Goal: Task Accomplishment & Management: Manage account settings

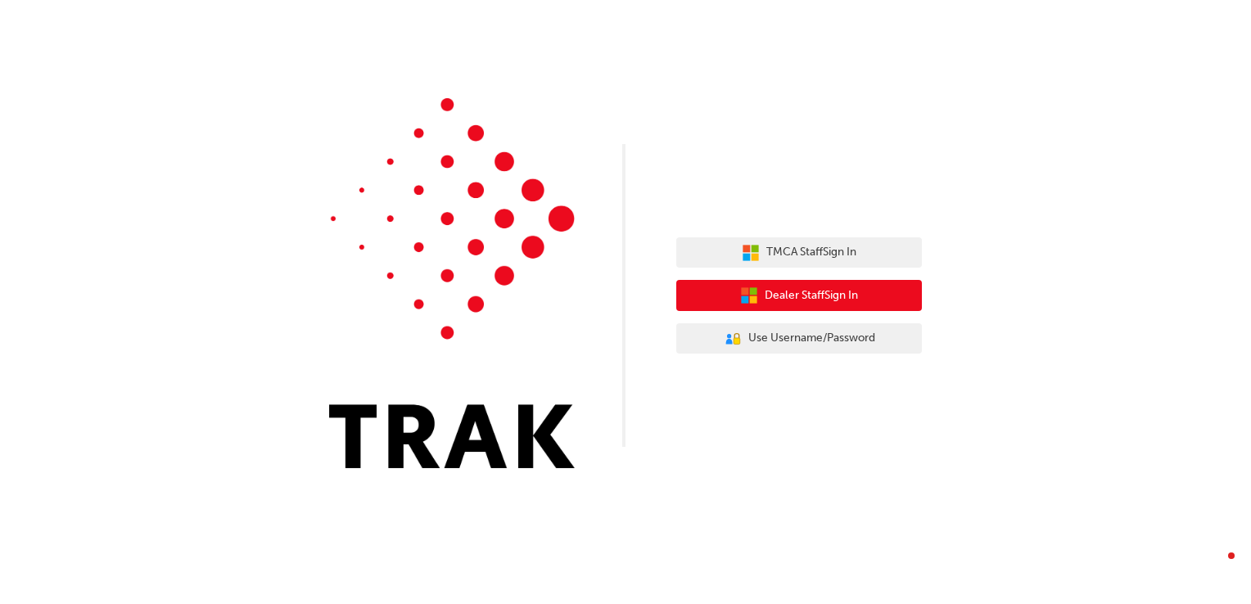
click at [810, 297] on span "Dealer Staff Sign In" at bounding box center [811, 296] width 93 height 19
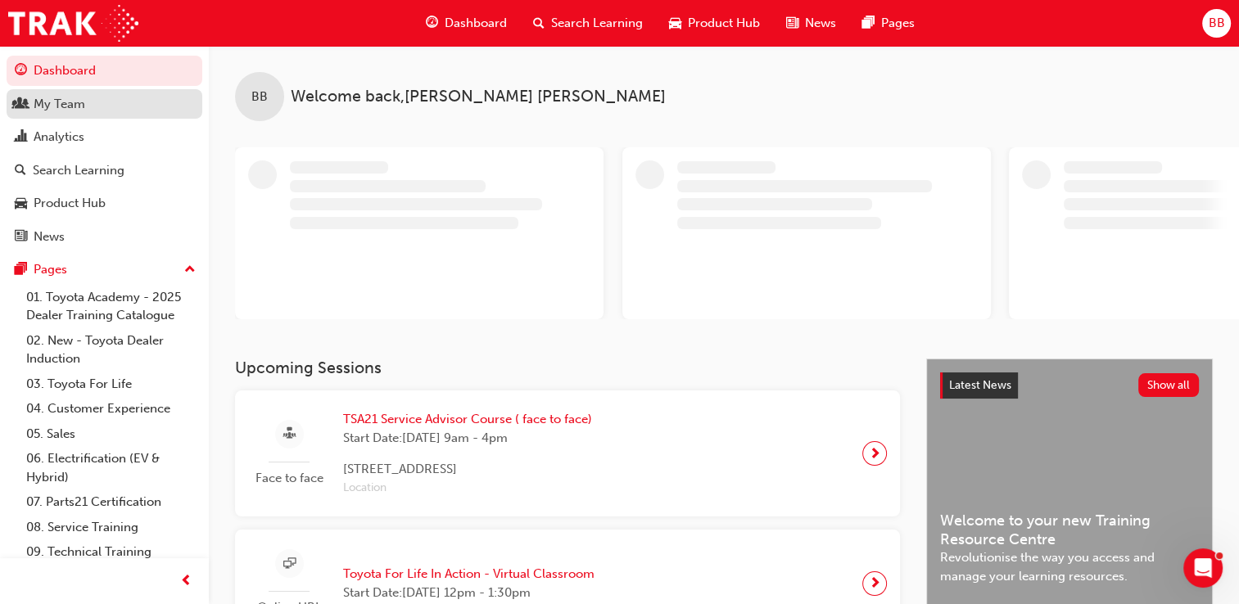
click at [49, 102] on div "My Team" at bounding box center [60, 104] width 52 height 19
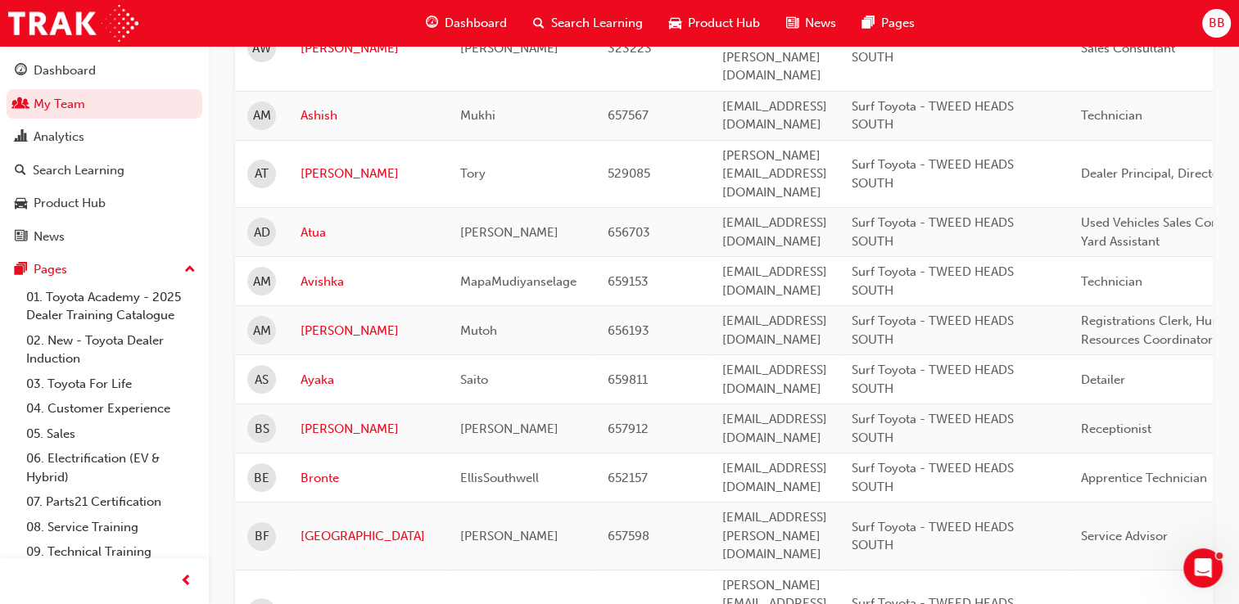
scroll to position [491, 0]
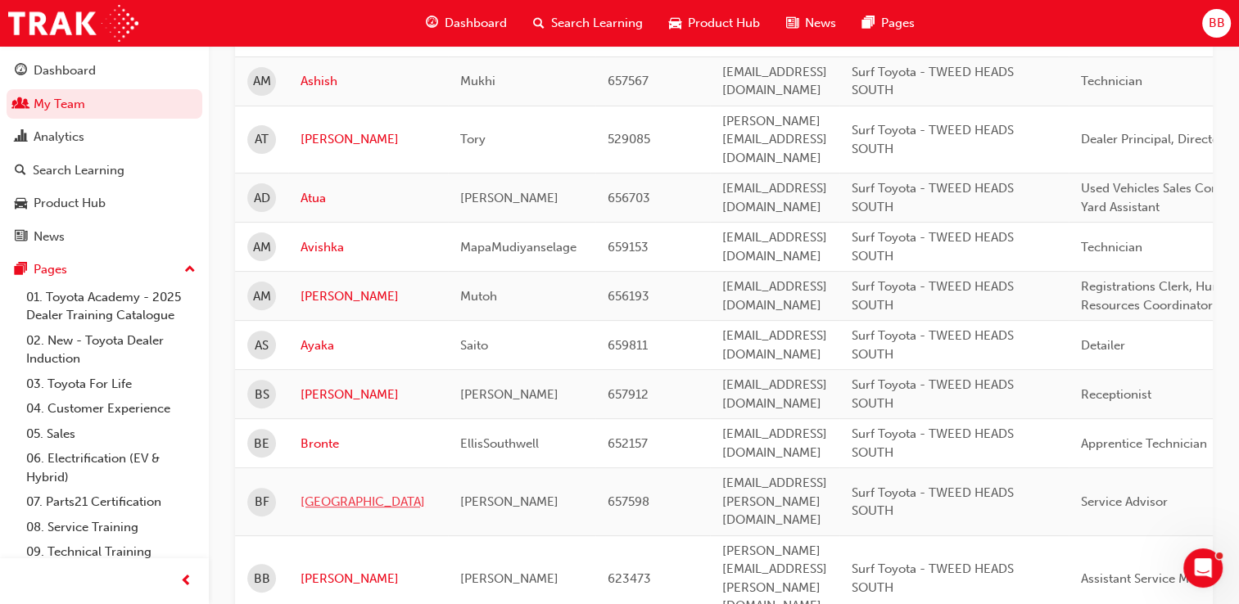
click at [327, 493] on link "[GEOGRAPHIC_DATA]" at bounding box center [367, 502] width 135 height 19
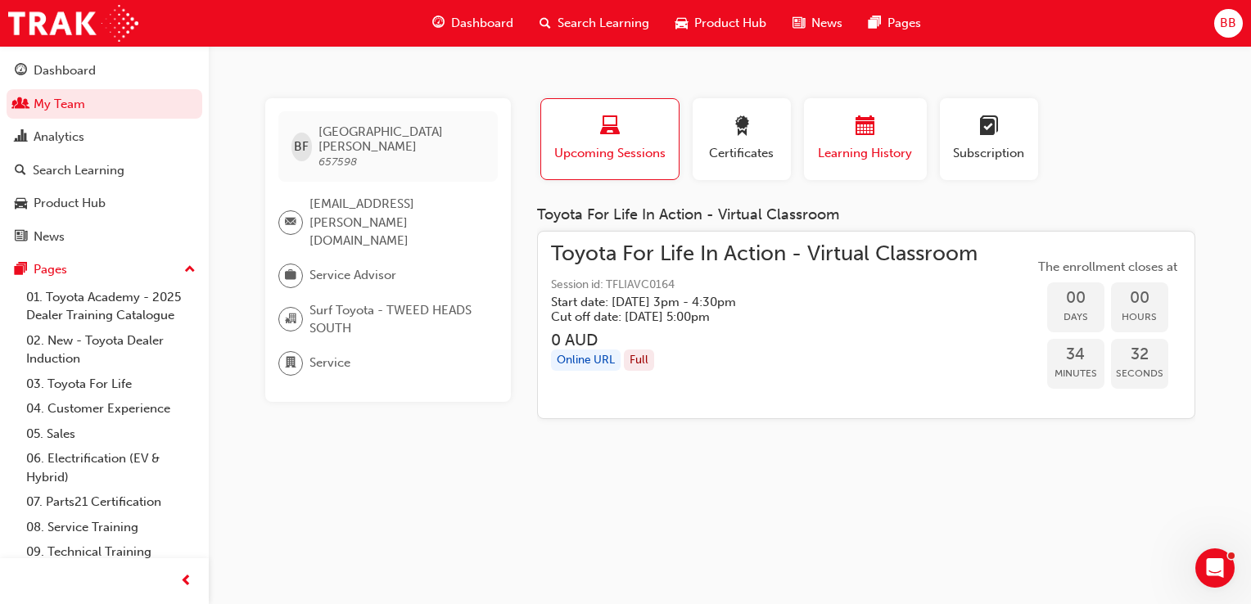
click at [861, 130] on span "calendar-icon" at bounding box center [865, 127] width 20 height 22
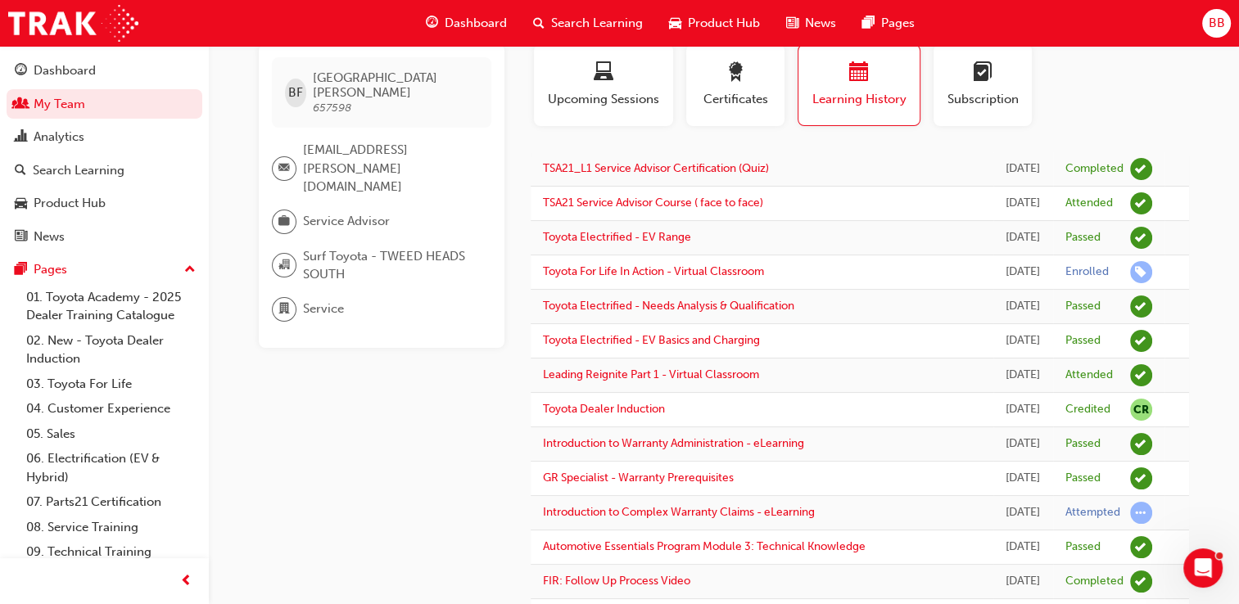
scroll to position [46, 0]
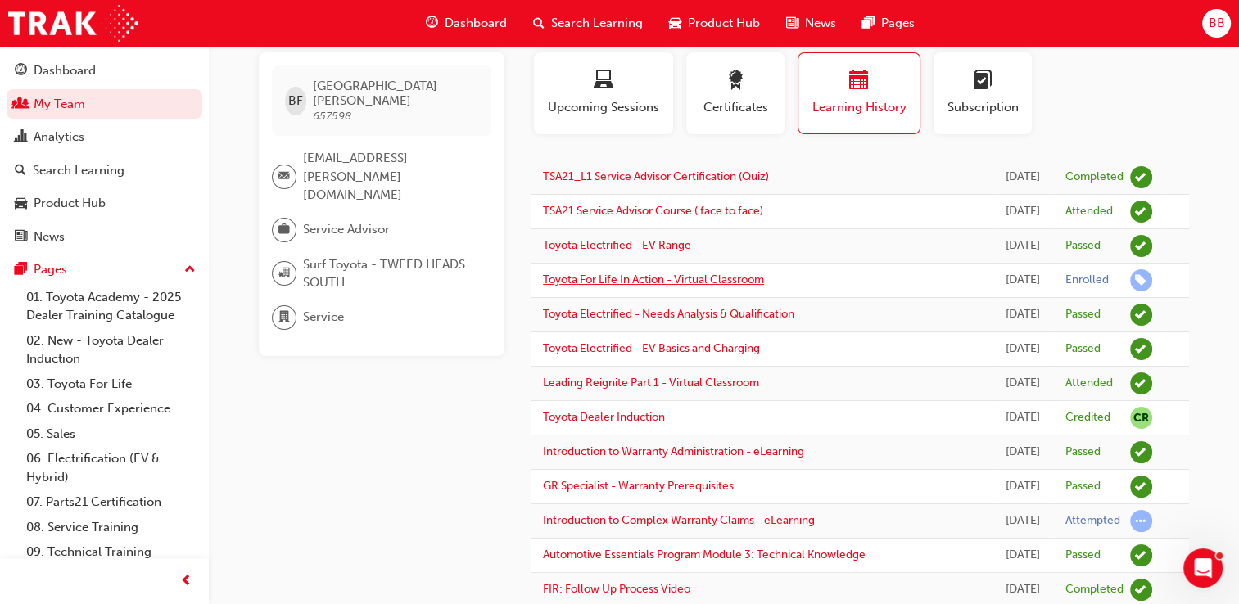
click at [575, 287] on link "Toyota For Life In Action - Virtual Classroom" at bounding box center [653, 280] width 221 height 14
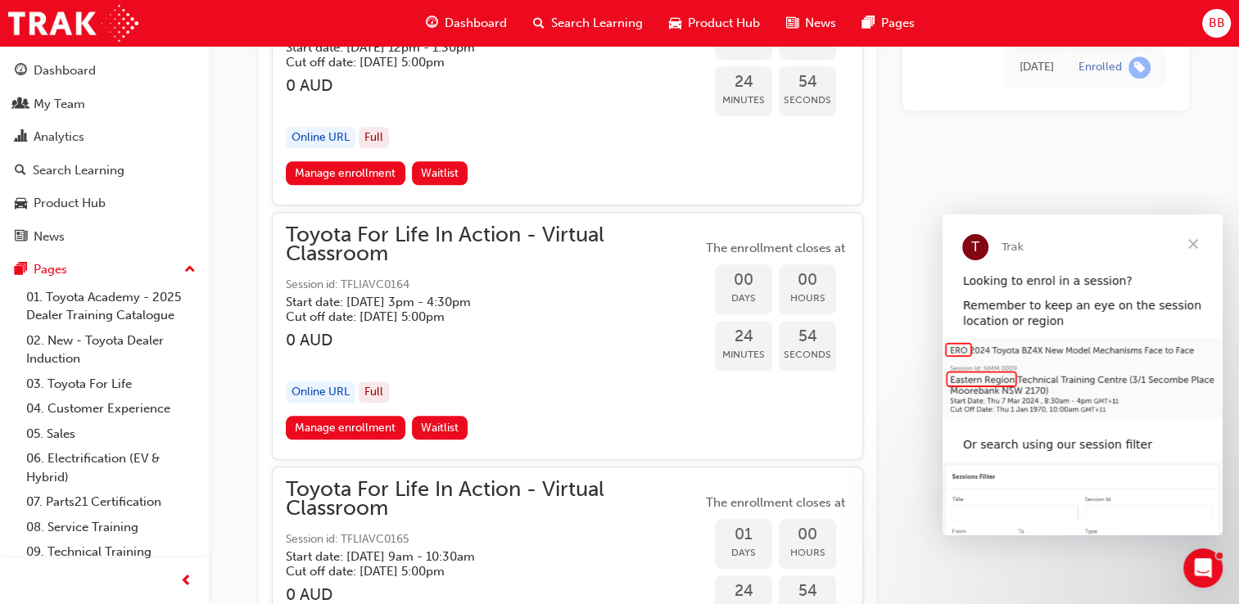
scroll to position [1555, 0]
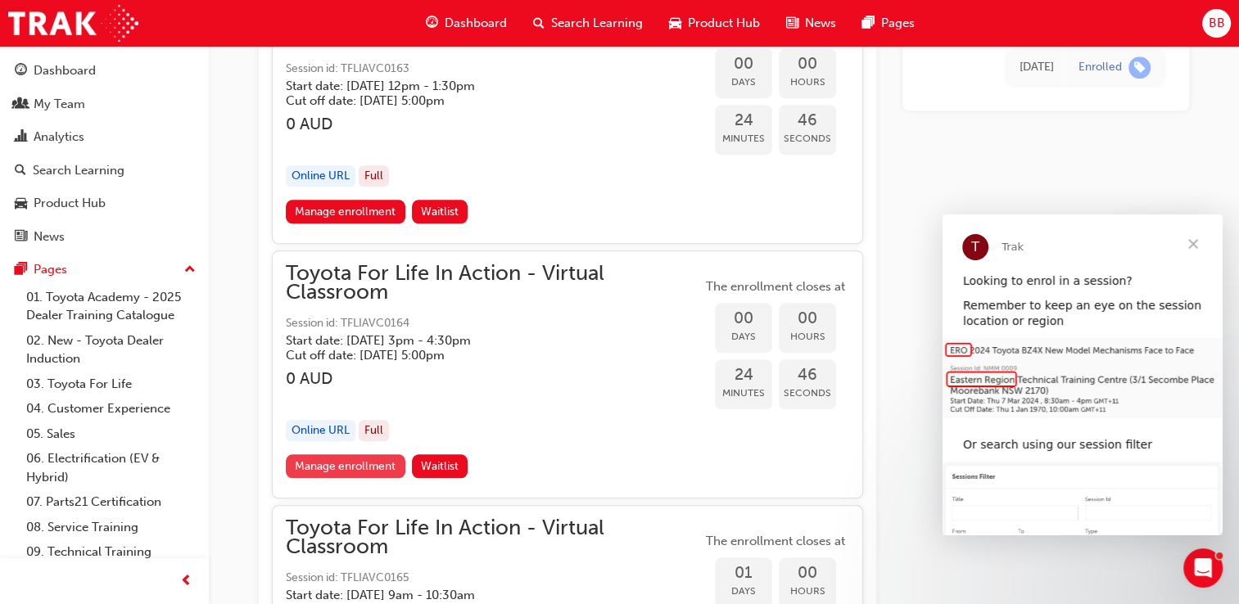
click at [350, 460] on link "Manage enrollment" at bounding box center [346, 466] width 120 height 24
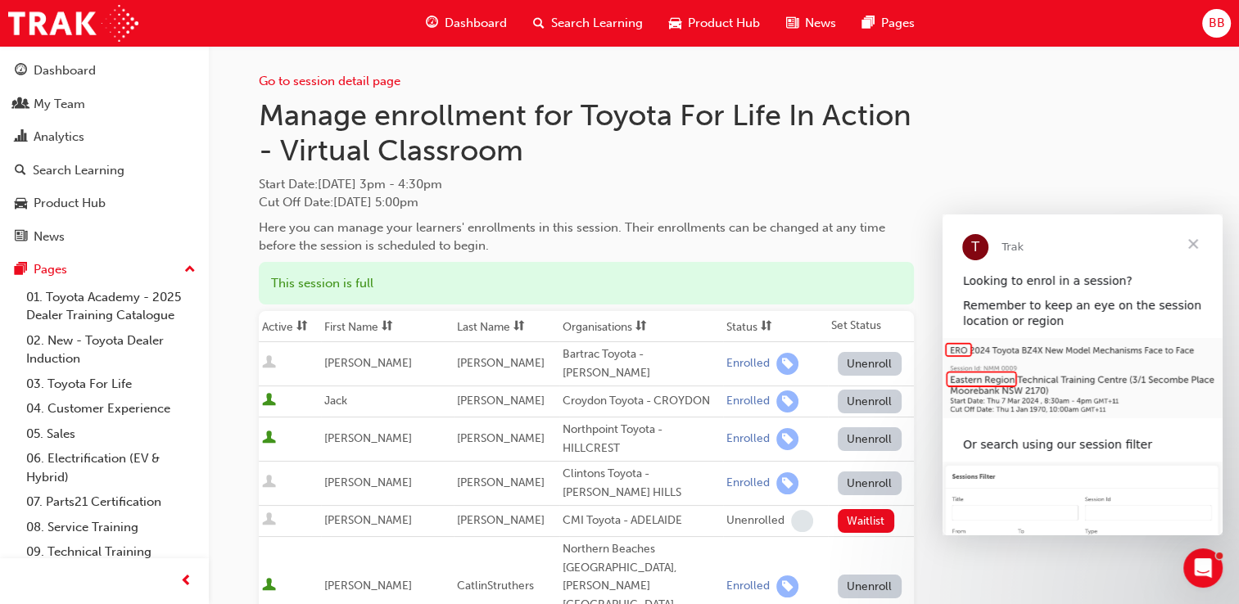
click at [1192, 242] on span "Close" at bounding box center [1192, 243] width 59 height 59
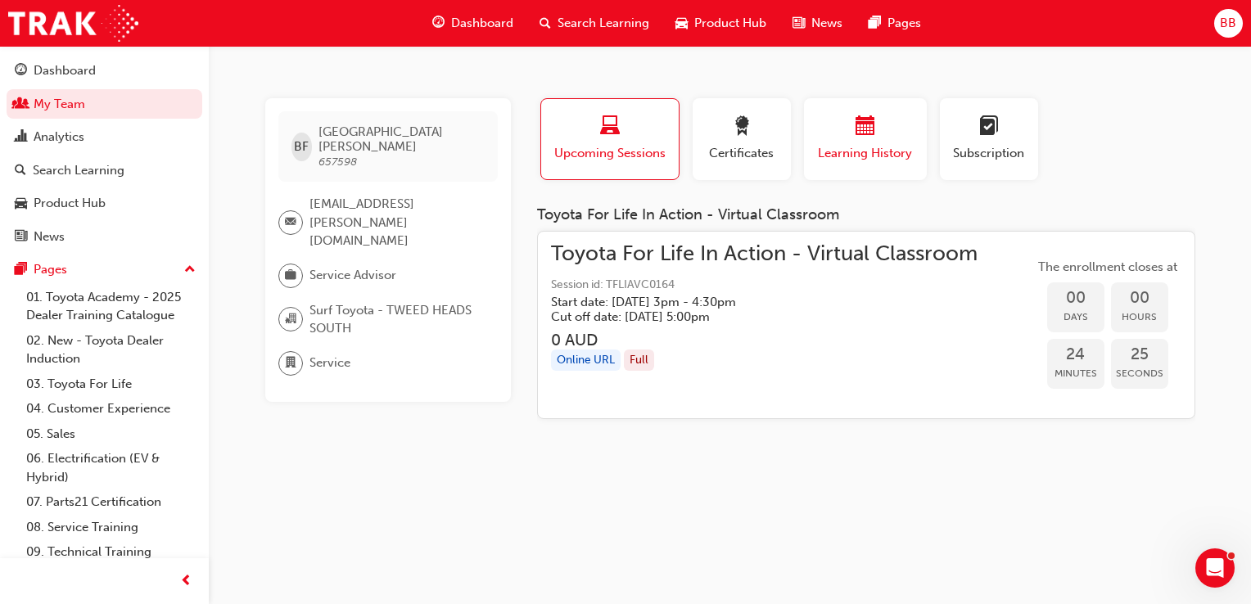
click at [871, 146] on span "Learning History" at bounding box center [865, 153] width 98 height 19
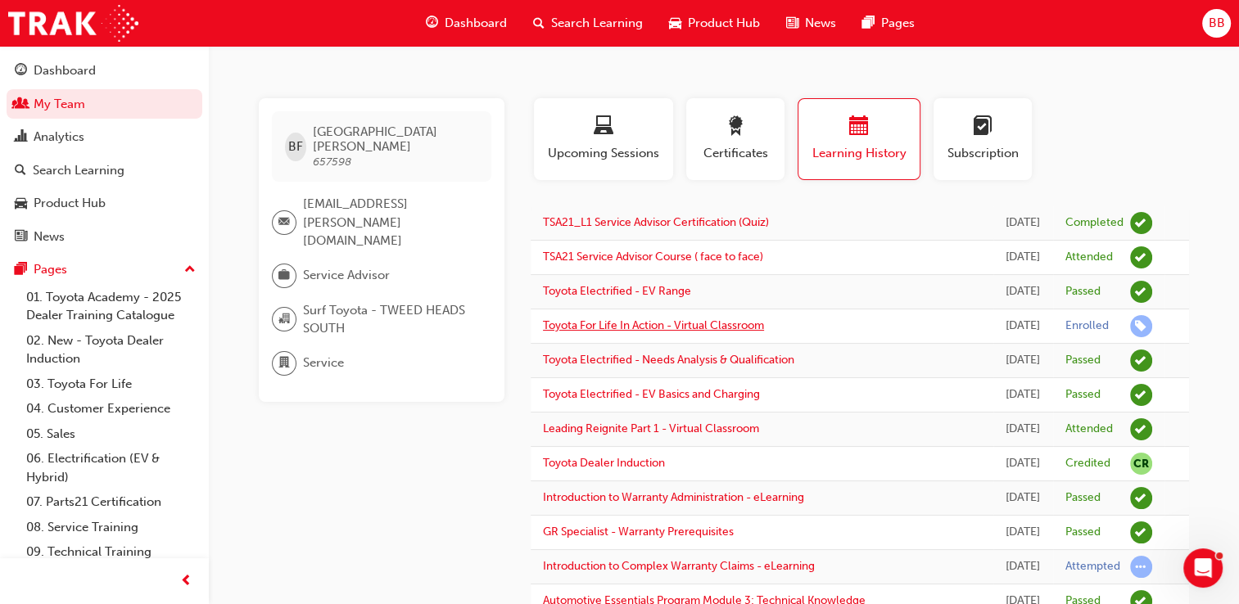
click at [630, 332] on link "Toyota For Life In Action - Virtual Classroom" at bounding box center [653, 325] width 221 height 14
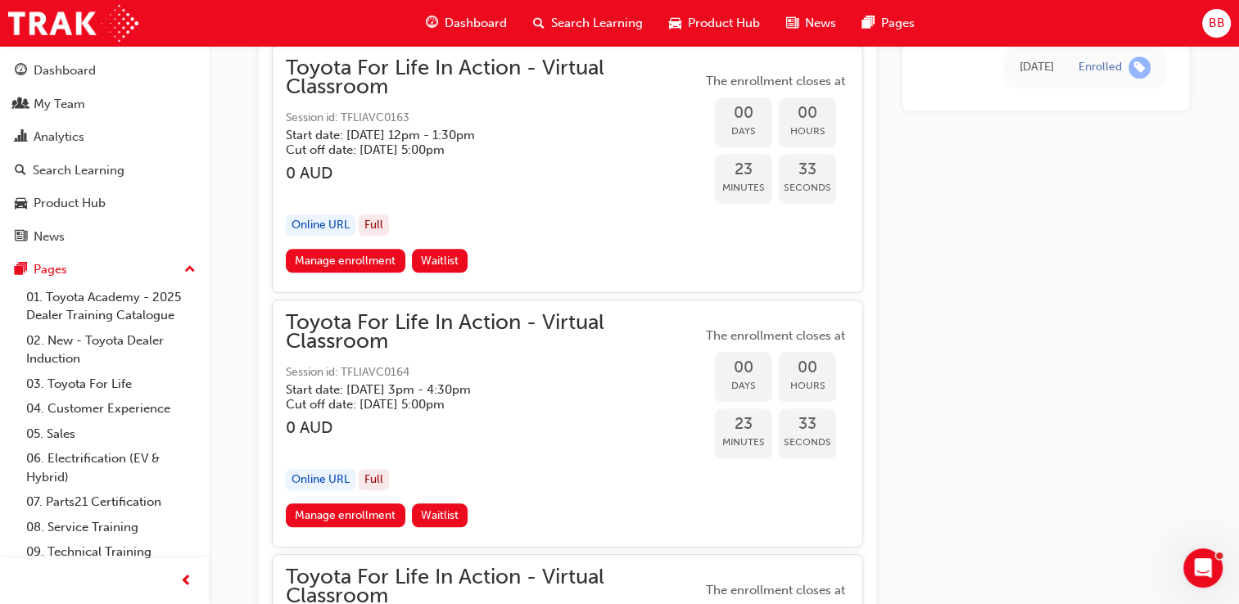
scroll to position [1542, 0]
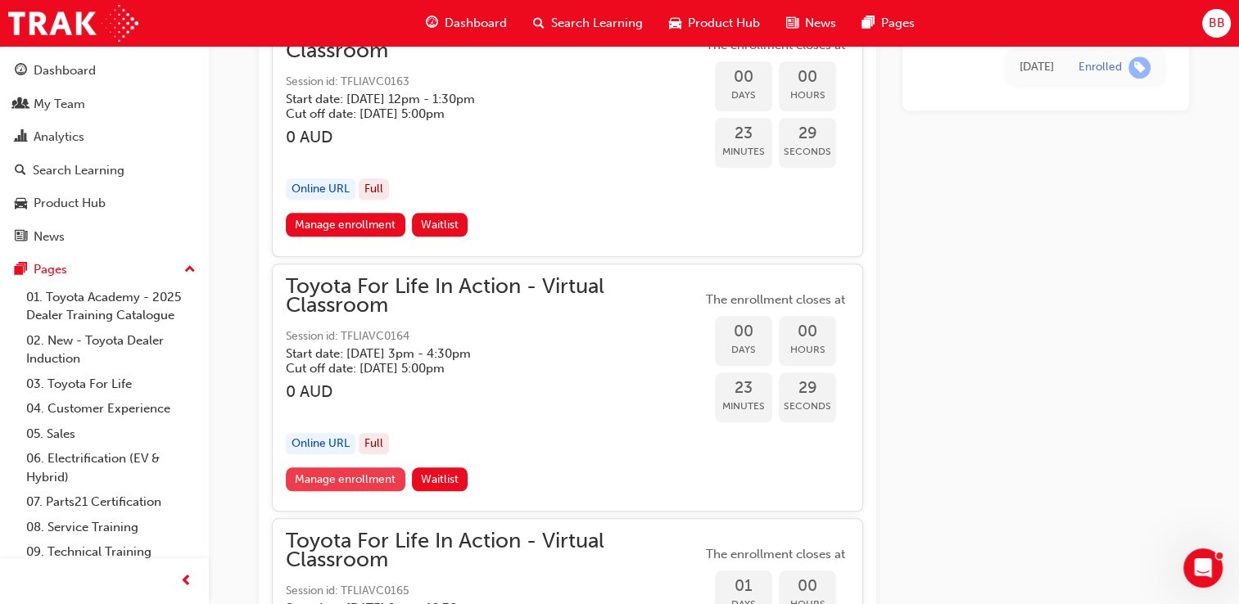
click at [329, 474] on link "Manage enrollment" at bounding box center [346, 479] width 120 height 24
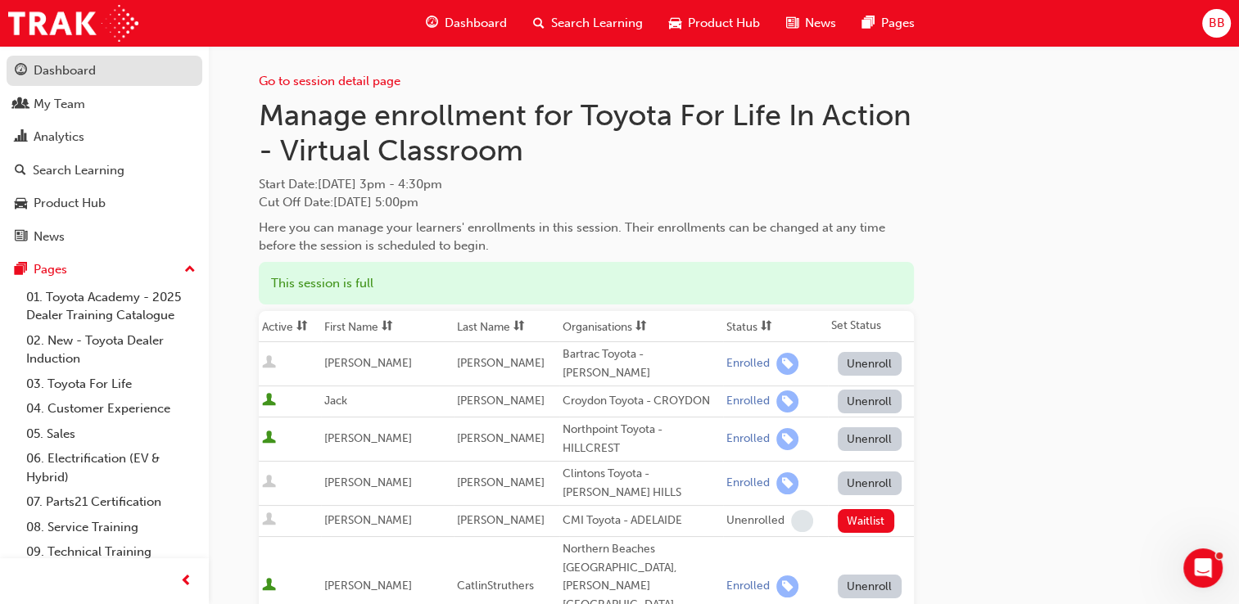
click at [71, 68] on div "Dashboard" at bounding box center [65, 70] width 62 height 19
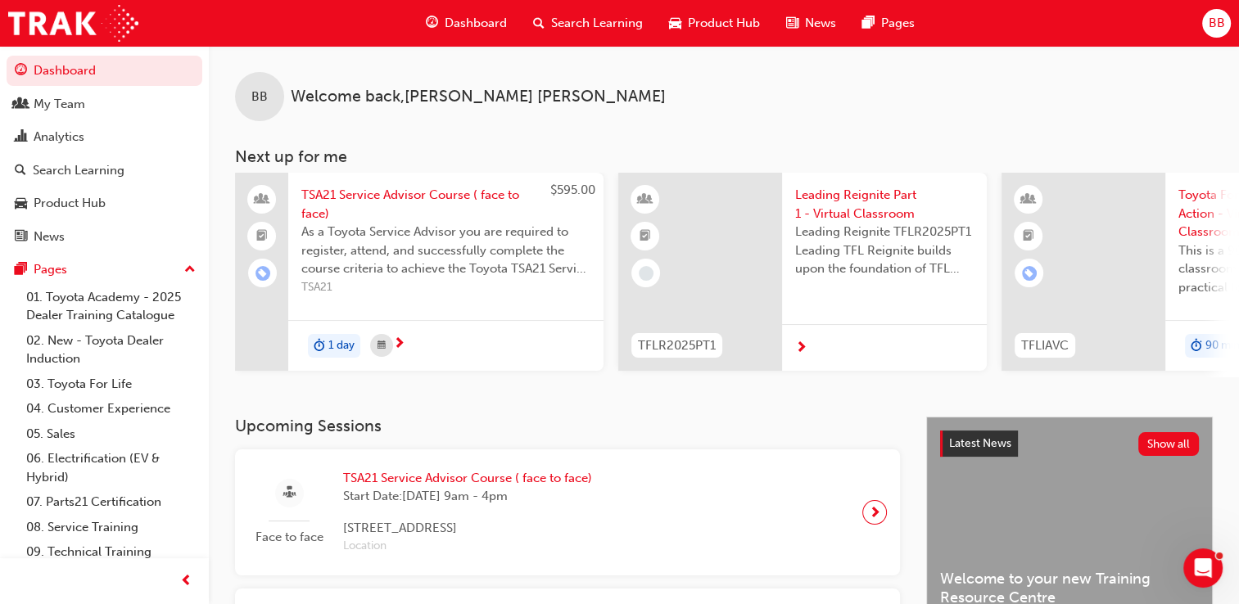
click at [1222, 25] on span "BB" at bounding box center [1216, 23] width 16 height 19
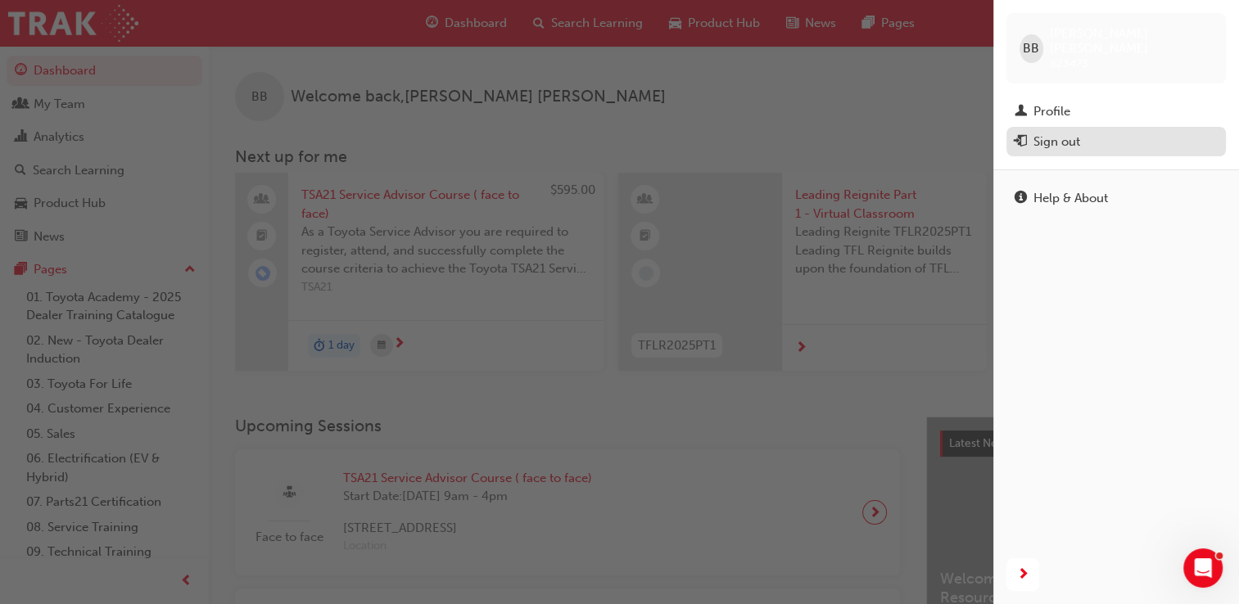
click at [1051, 133] on div "Sign out" at bounding box center [1056, 142] width 47 height 19
